Goal: Task Accomplishment & Management: Use online tool/utility

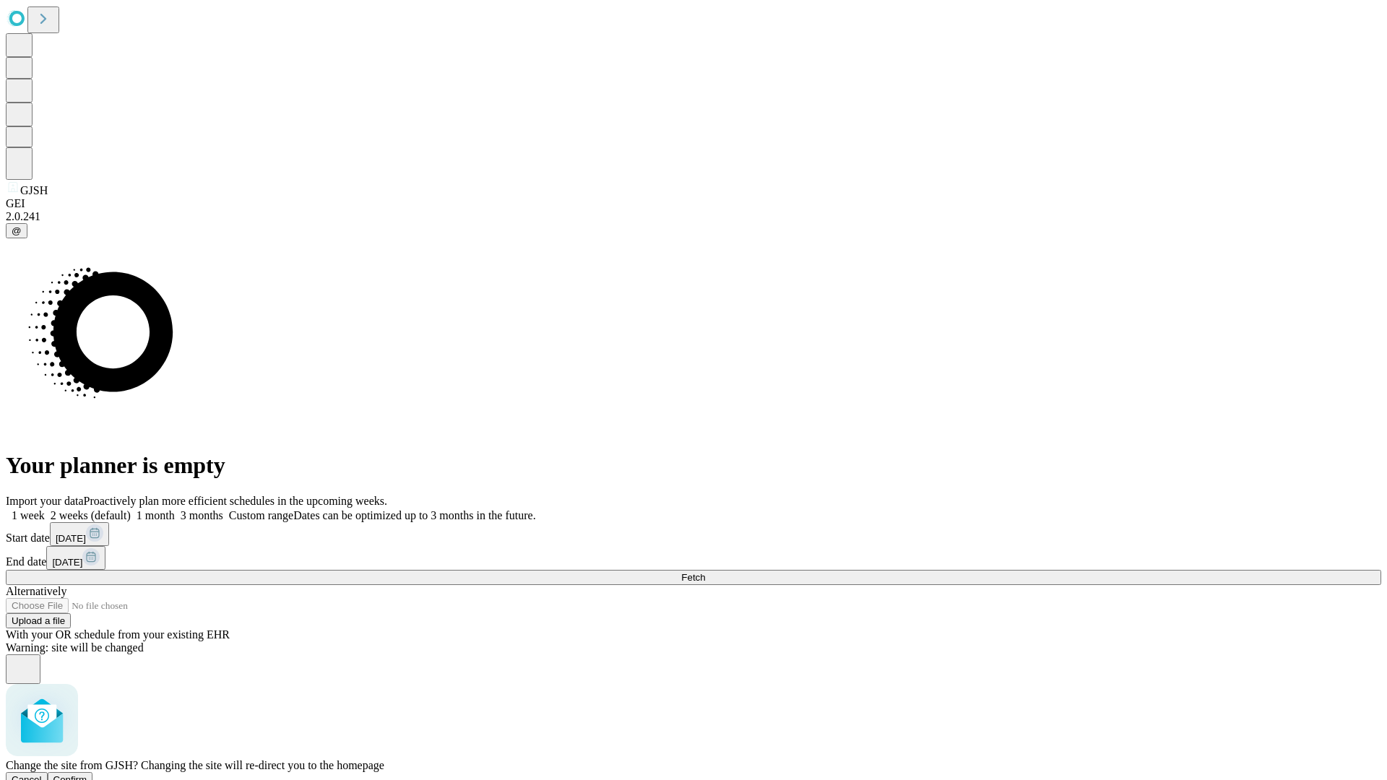
click at [87, 775] on span "Confirm" at bounding box center [70, 780] width 34 height 11
click at [131, 509] on label "2 weeks (default)" at bounding box center [88, 515] width 86 height 12
click at [705, 572] on span "Fetch" at bounding box center [693, 577] width 24 height 11
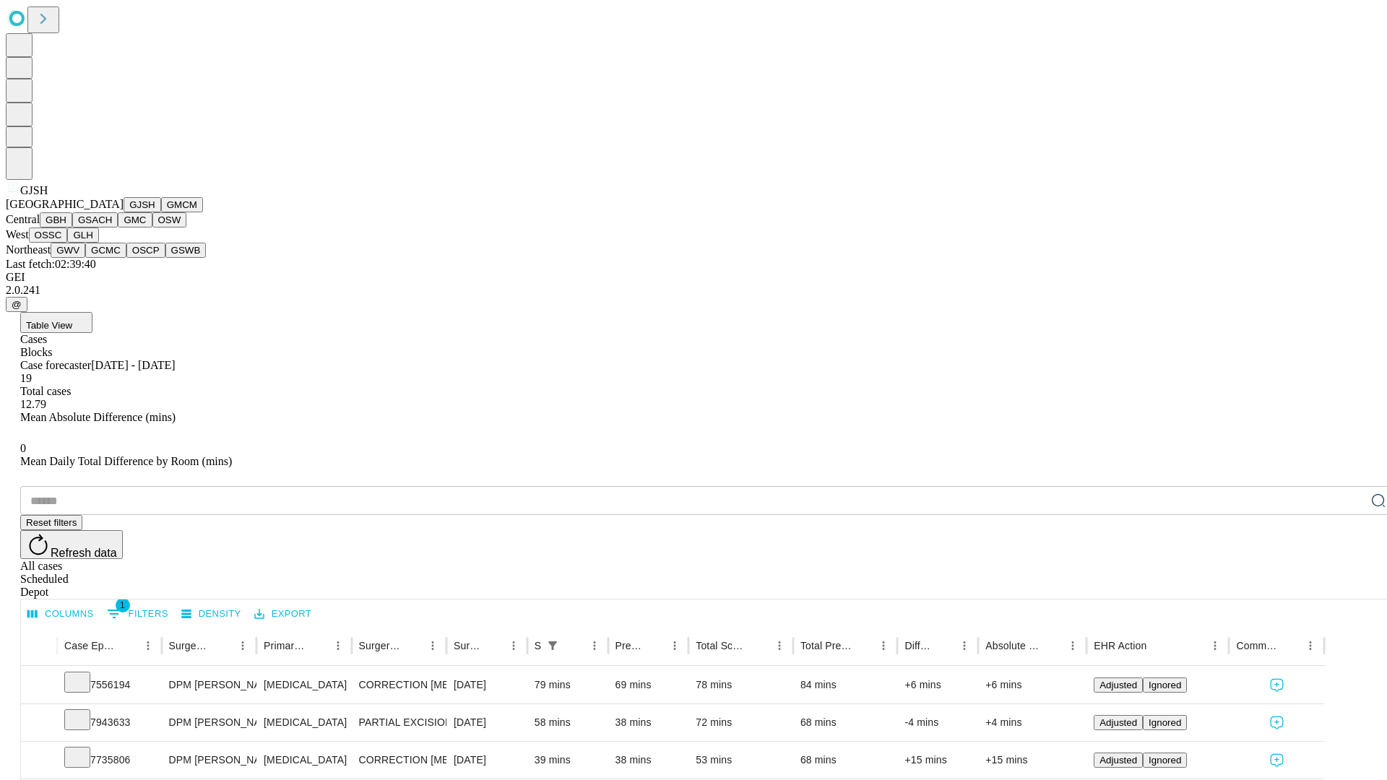
click at [161, 212] on button "GMCM" at bounding box center [182, 204] width 42 height 15
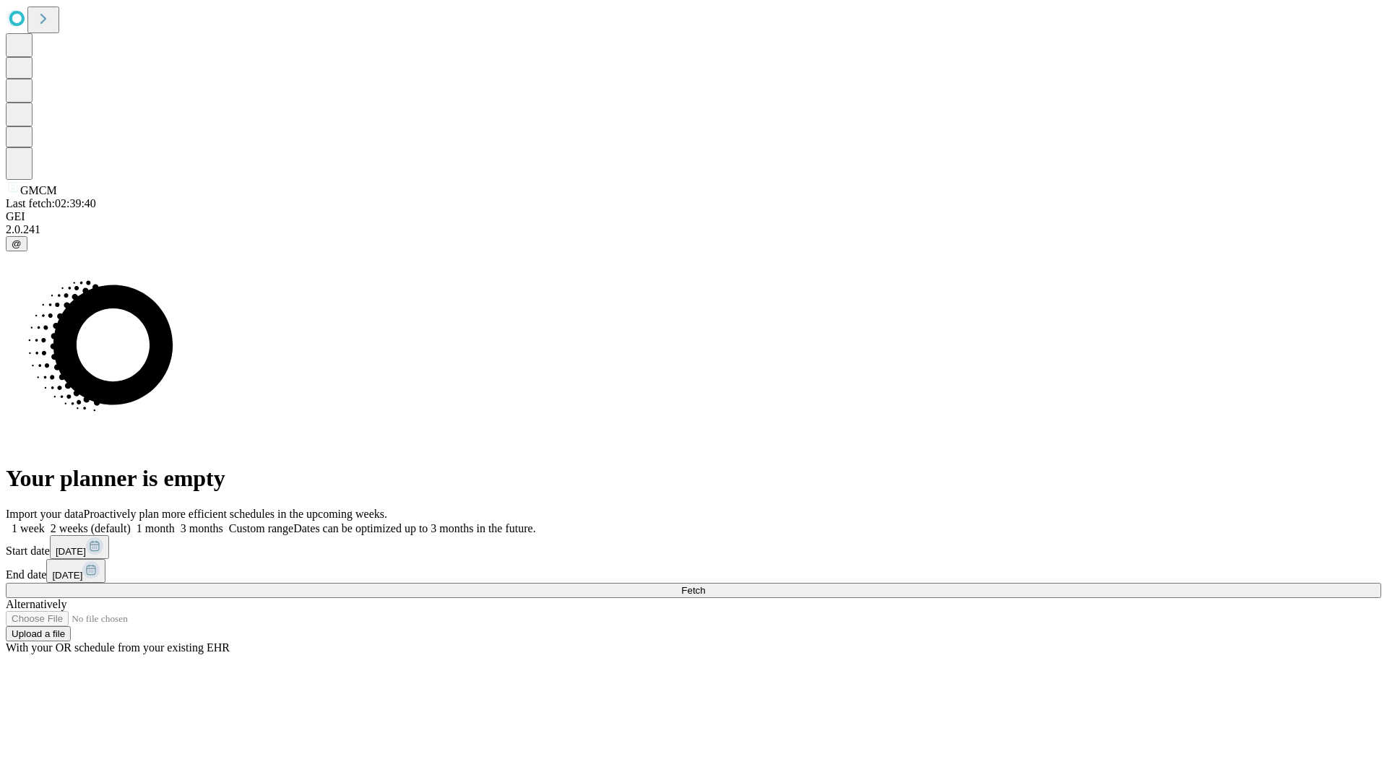
click at [131, 522] on label "2 weeks (default)" at bounding box center [88, 528] width 86 height 12
click at [705, 585] on span "Fetch" at bounding box center [693, 590] width 24 height 11
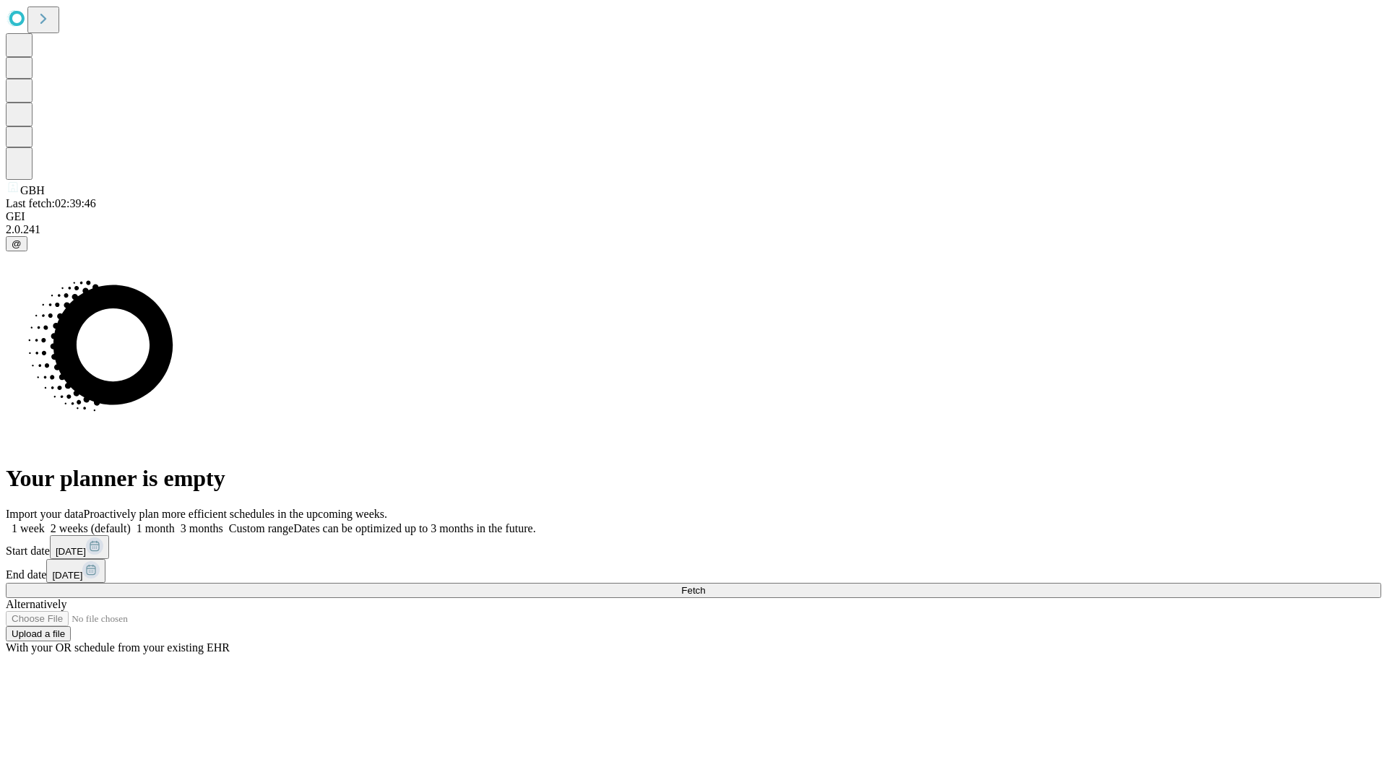
click at [131, 522] on label "2 weeks (default)" at bounding box center [88, 528] width 86 height 12
click at [705, 585] on span "Fetch" at bounding box center [693, 590] width 24 height 11
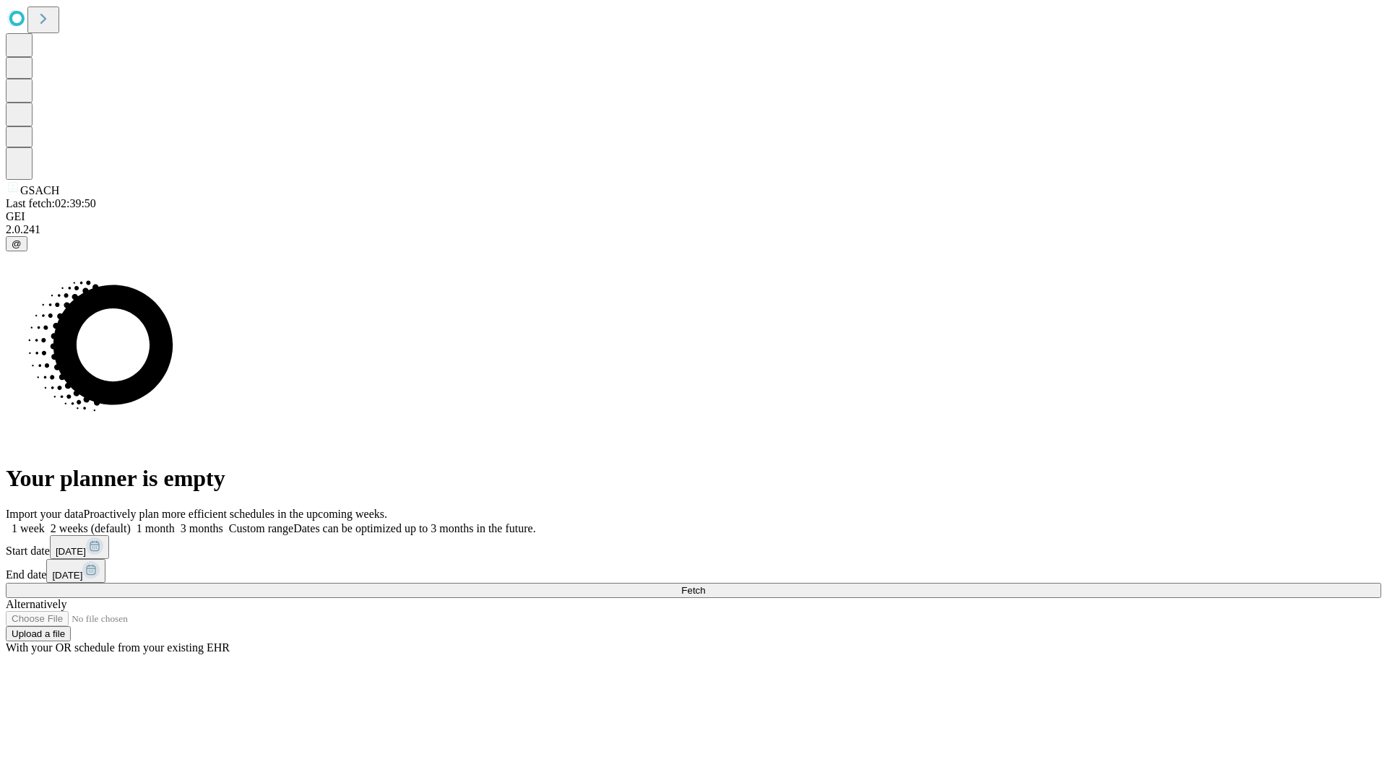
click at [131, 522] on label "2 weeks (default)" at bounding box center [88, 528] width 86 height 12
click at [705, 585] on span "Fetch" at bounding box center [693, 590] width 24 height 11
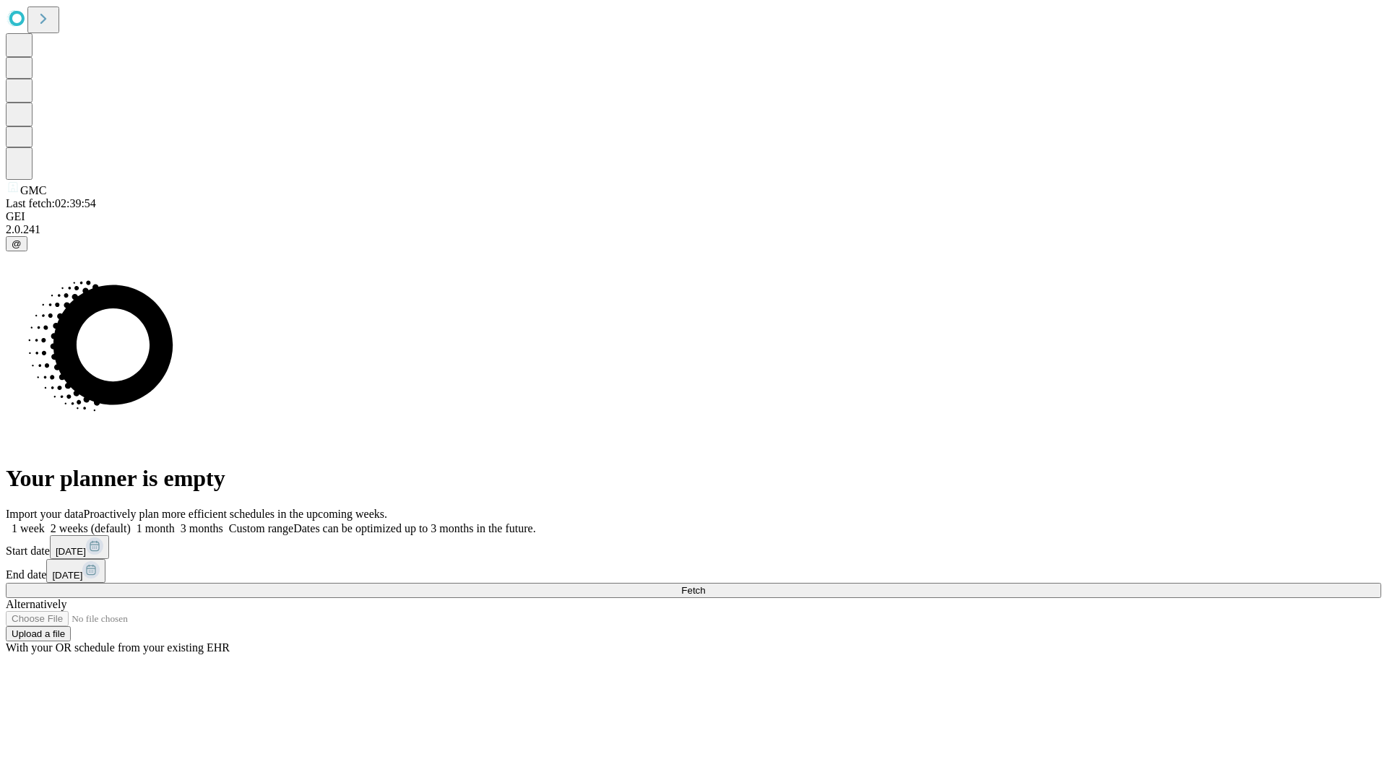
click at [131, 522] on label "2 weeks (default)" at bounding box center [88, 528] width 86 height 12
click at [705, 585] on span "Fetch" at bounding box center [693, 590] width 24 height 11
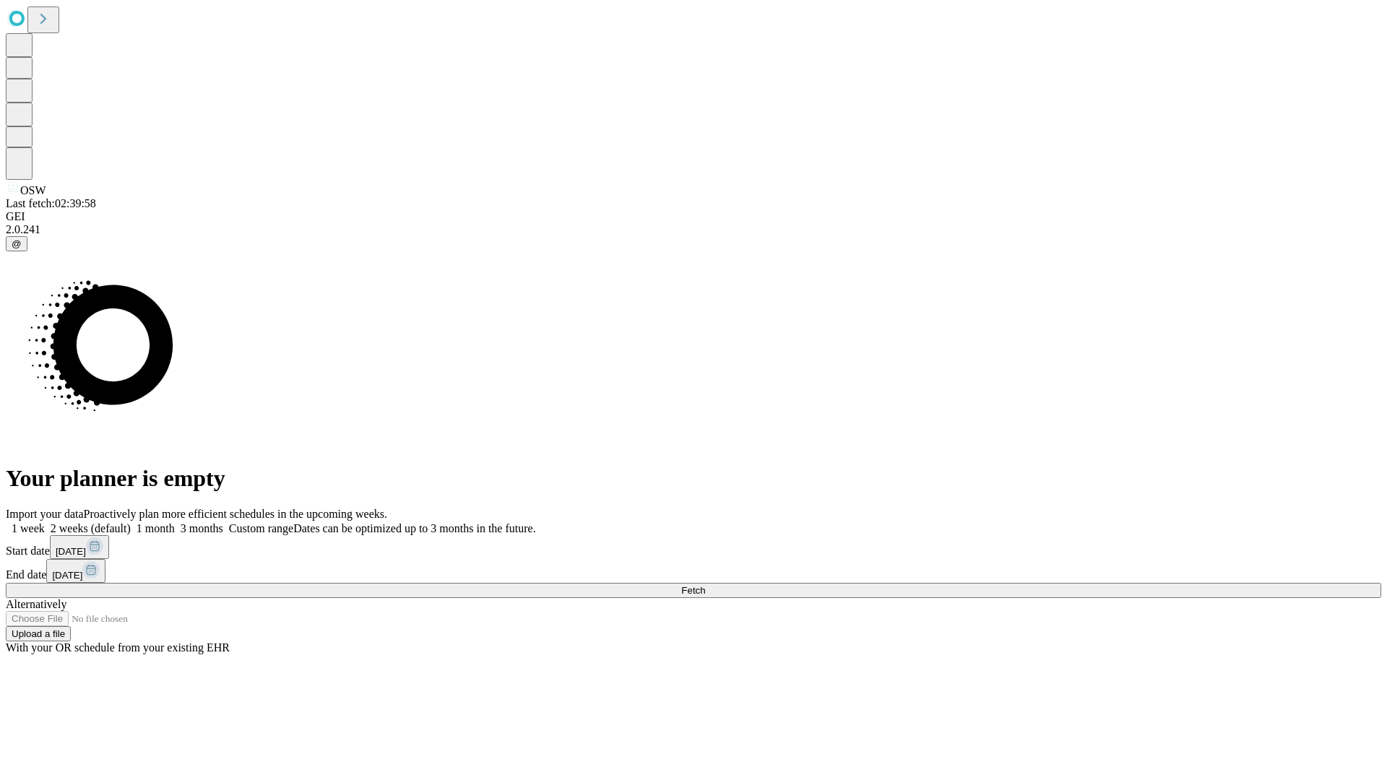
click at [131, 522] on label "2 weeks (default)" at bounding box center [88, 528] width 86 height 12
click at [705, 585] on span "Fetch" at bounding box center [693, 590] width 24 height 11
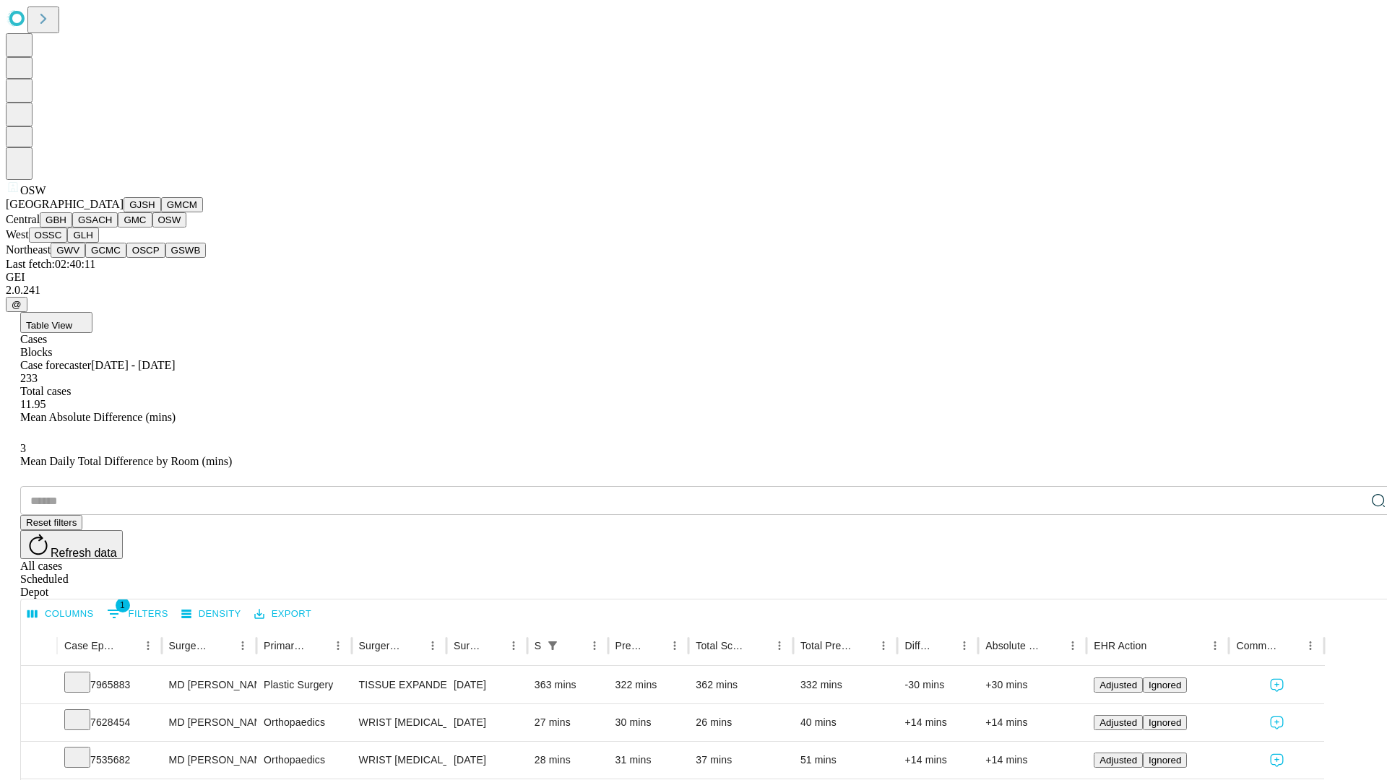
click at [68, 243] on button "OSSC" at bounding box center [48, 235] width 39 height 15
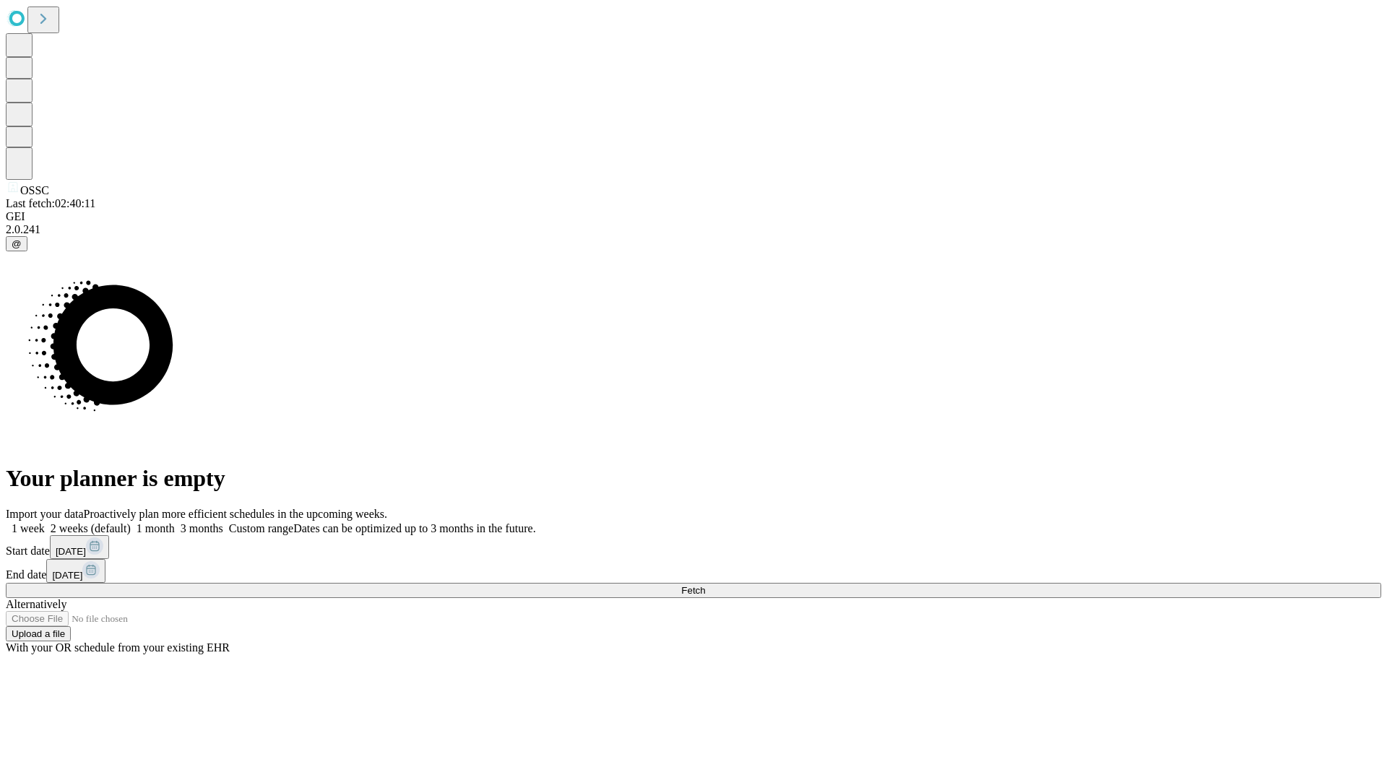
click at [131, 522] on label "2 weeks (default)" at bounding box center [88, 528] width 86 height 12
click at [705, 585] on span "Fetch" at bounding box center [693, 590] width 24 height 11
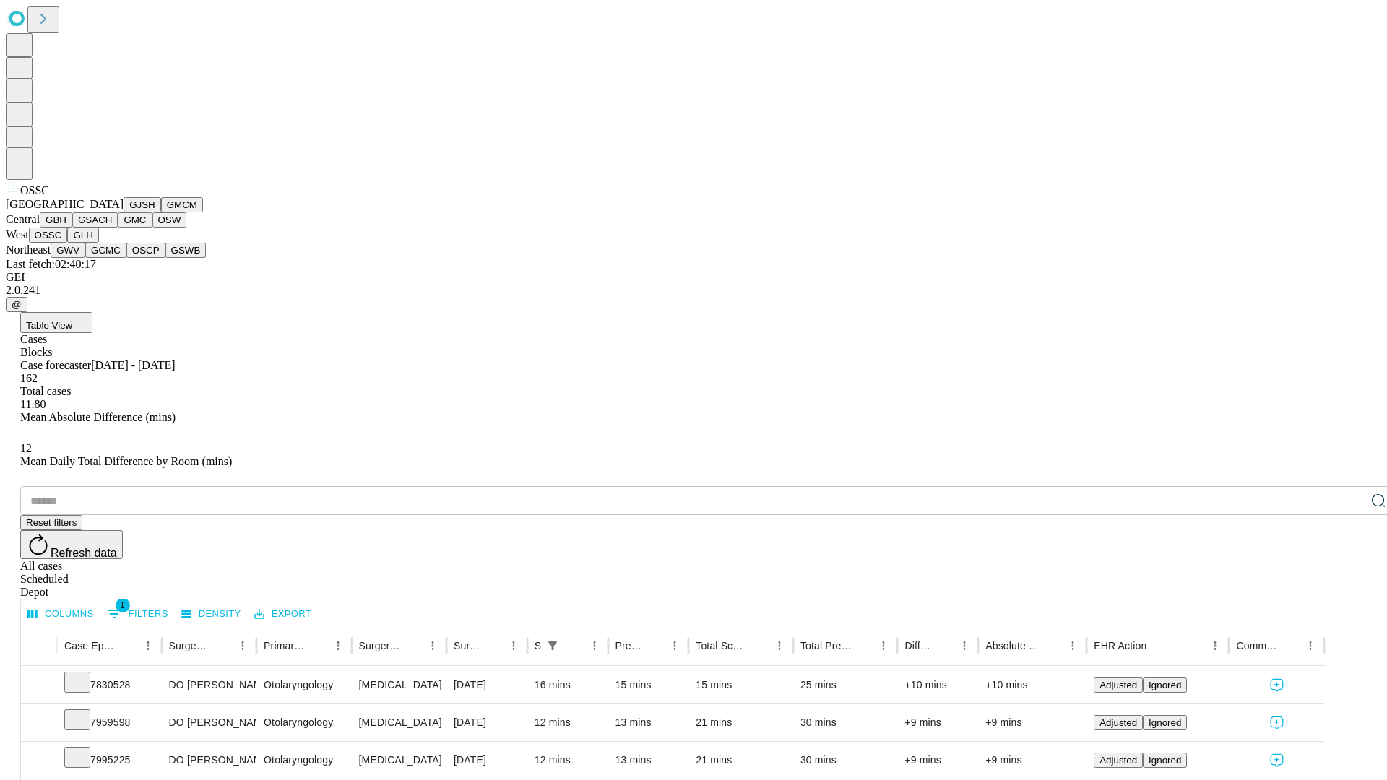
click at [98, 243] on button "GLH" at bounding box center [82, 235] width 31 height 15
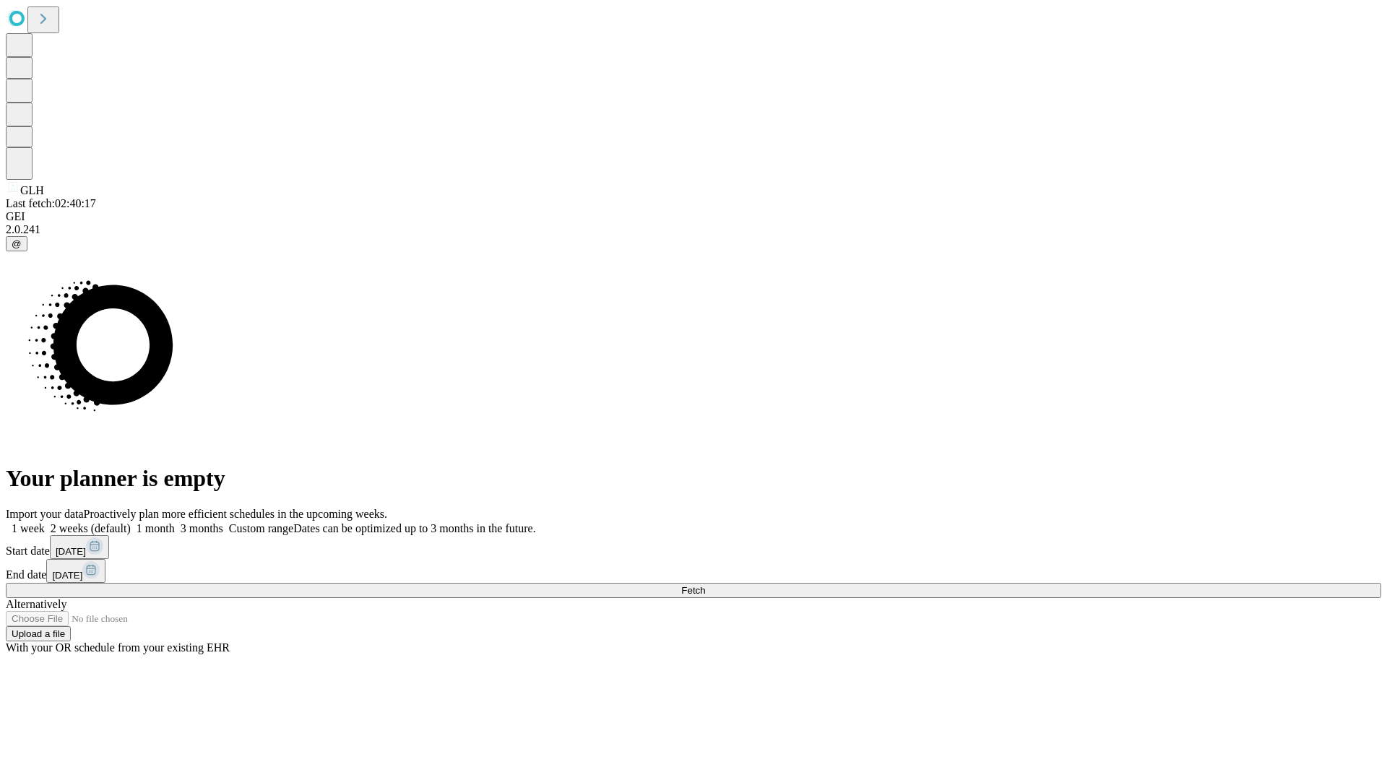
click at [131, 522] on label "2 weeks (default)" at bounding box center [88, 528] width 86 height 12
click at [705, 585] on span "Fetch" at bounding box center [693, 590] width 24 height 11
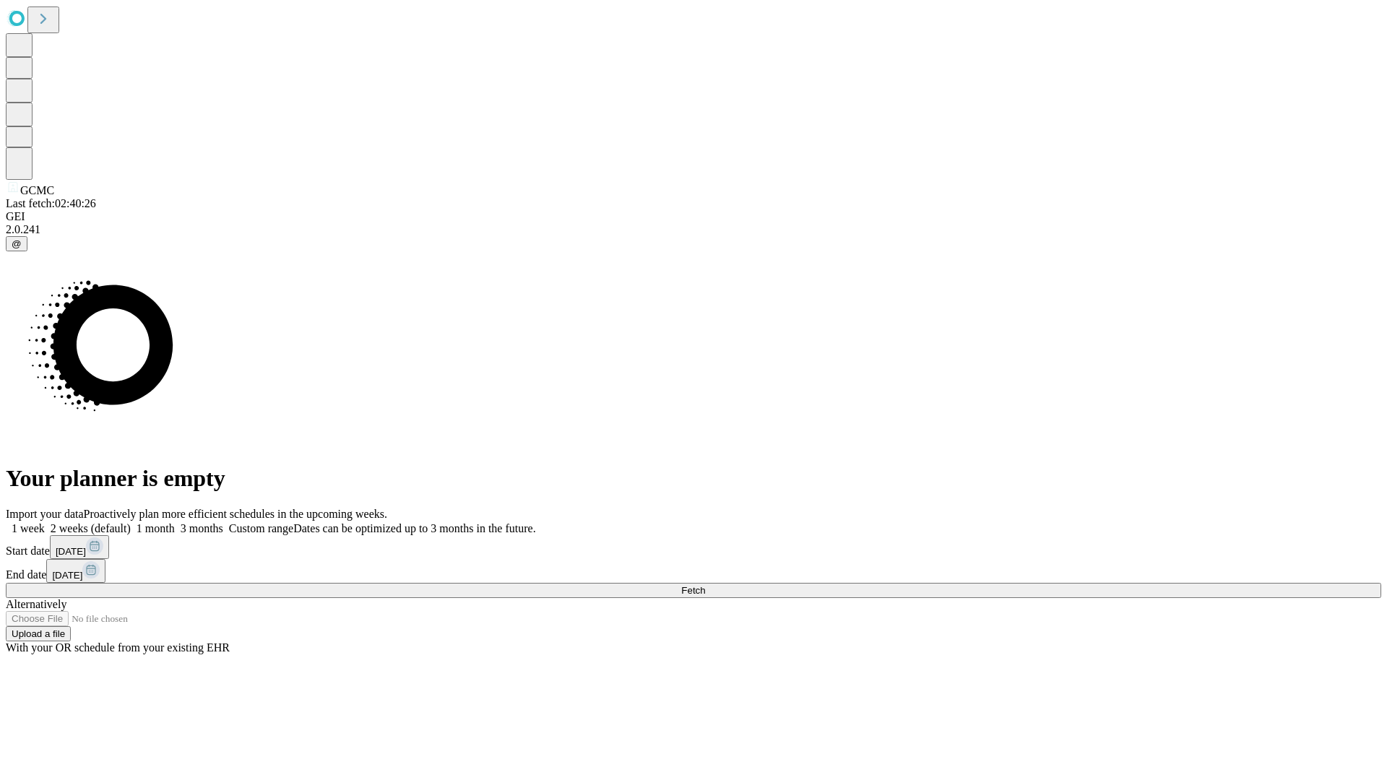
click at [131, 522] on label "2 weeks (default)" at bounding box center [88, 528] width 86 height 12
click at [705, 585] on span "Fetch" at bounding box center [693, 590] width 24 height 11
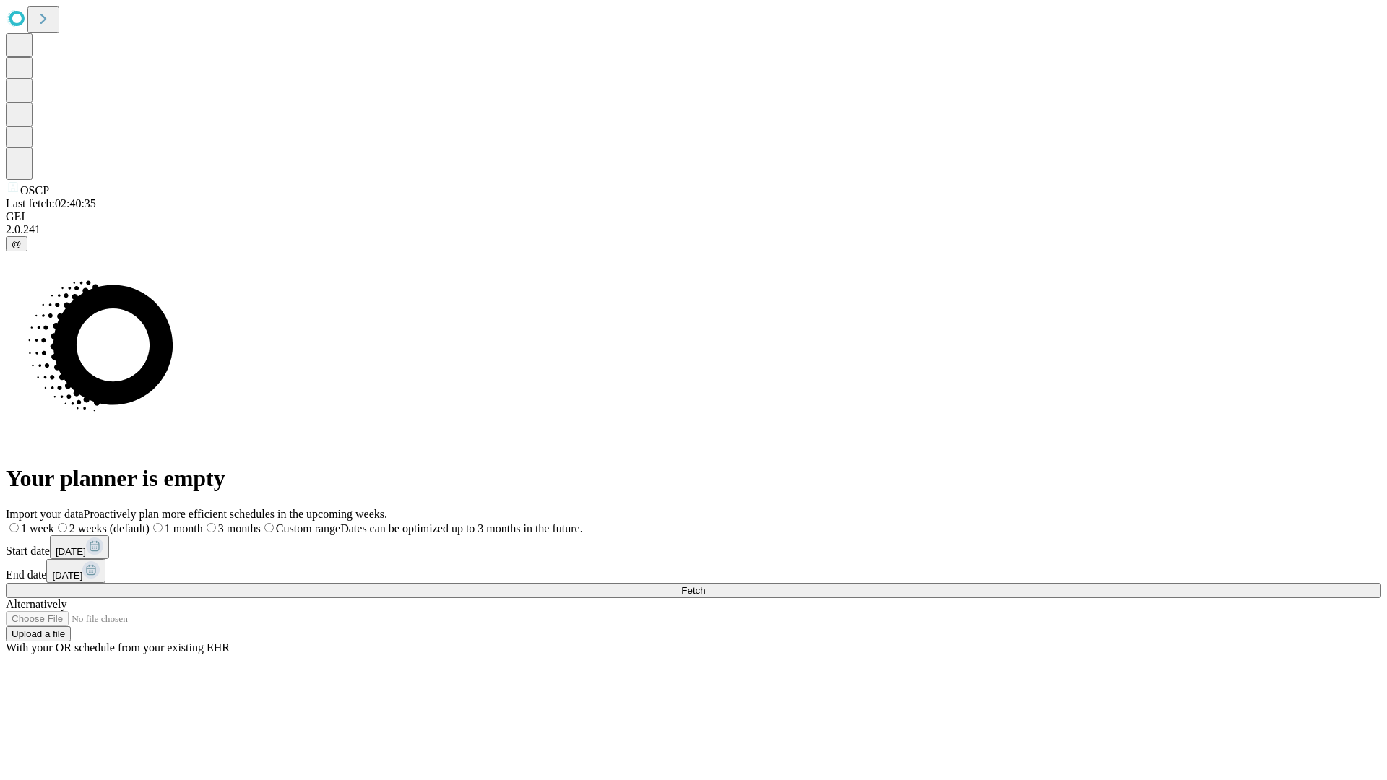
click at [150, 522] on label "2 weeks (default)" at bounding box center [101, 528] width 95 height 12
click at [705, 585] on span "Fetch" at bounding box center [693, 590] width 24 height 11
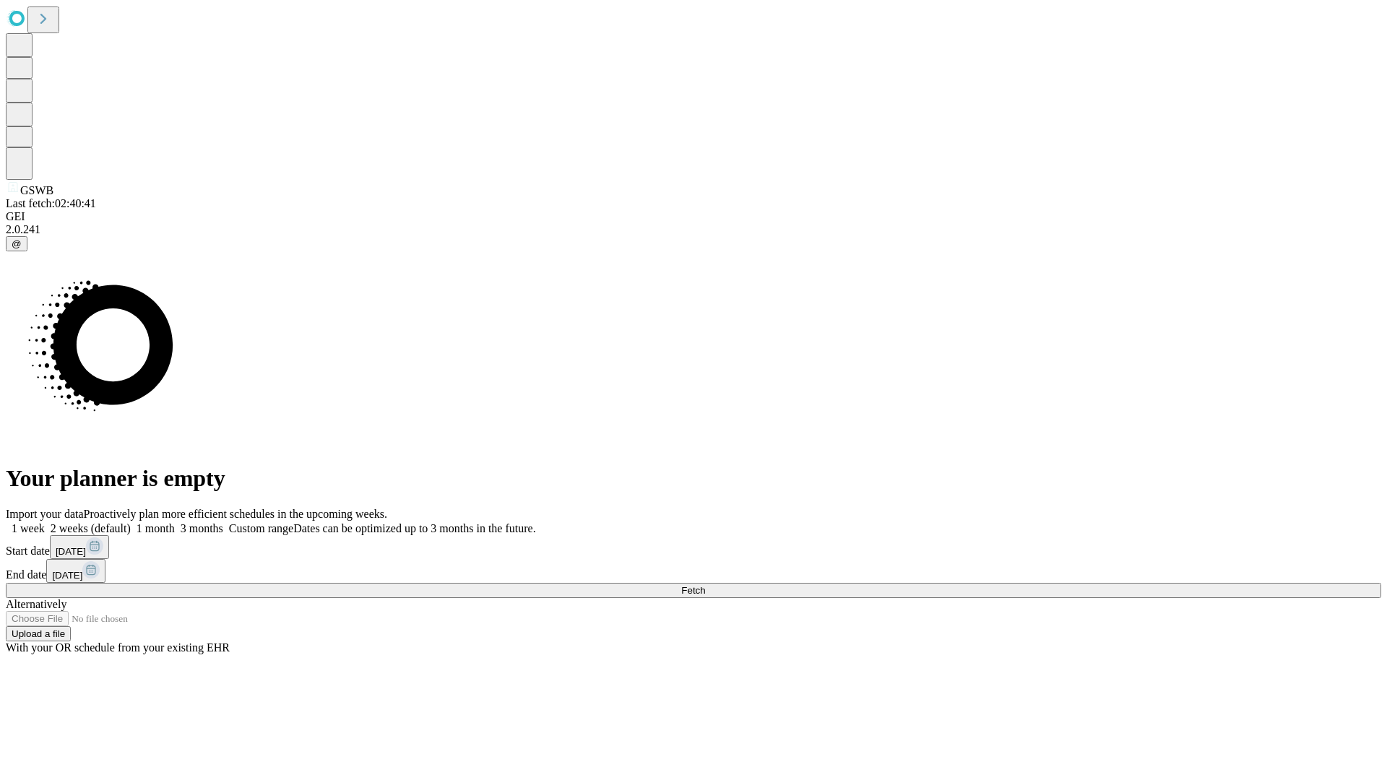
click at [131, 522] on label "2 weeks (default)" at bounding box center [88, 528] width 86 height 12
click at [705, 585] on span "Fetch" at bounding box center [693, 590] width 24 height 11
